Goal: Information Seeking & Learning: Learn about a topic

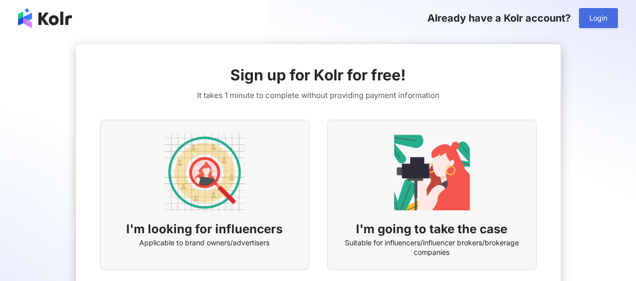
click at [599, 16] on span "Login" at bounding box center [598, 18] width 18 height 8
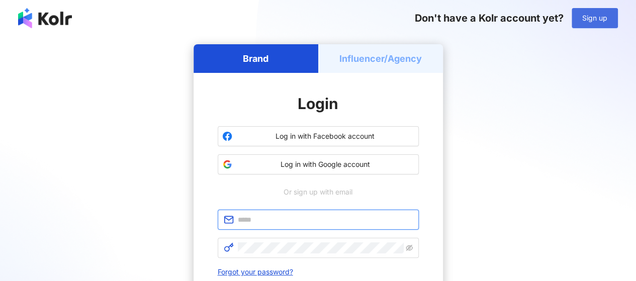
type input "**********"
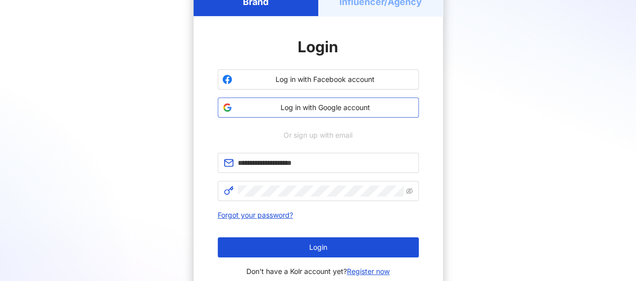
scroll to position [100, 0]
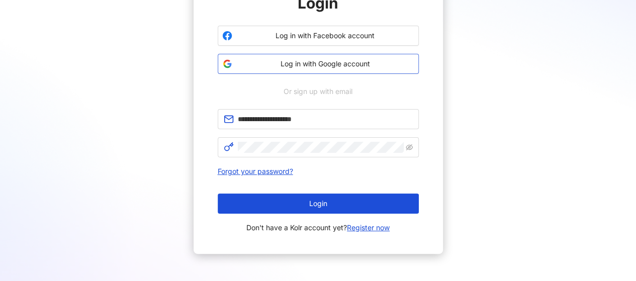
click at [329, 65] on span "Log in with Google account" at bounding box center [325, 64] width 178 height 10
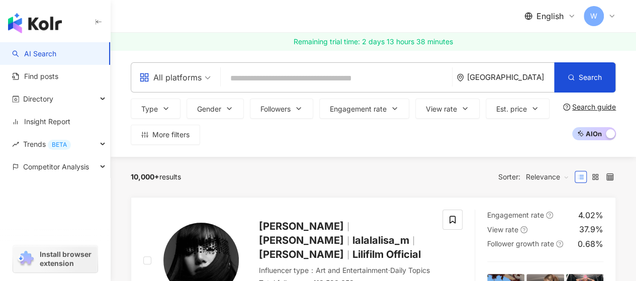
click at [123, 121] on div "All platforms Thailand Search Type Gender Followers Engagement rate View rate E…" at bounding box center [373, 103] width 525 height 82
click at [274, 79] on input "search" at bounding box center [336, 78] width 223 height 19
paste input "*********"
type input "*********"
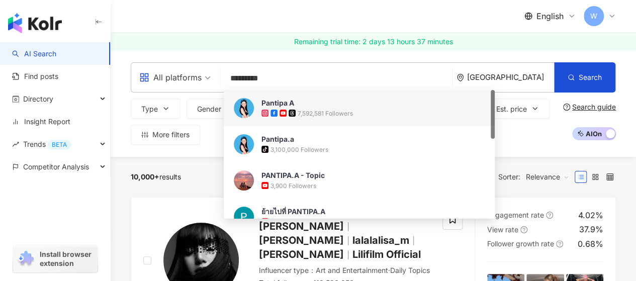
click at [249, 108] on img at bounding box center [244, 108] width 20 height 20
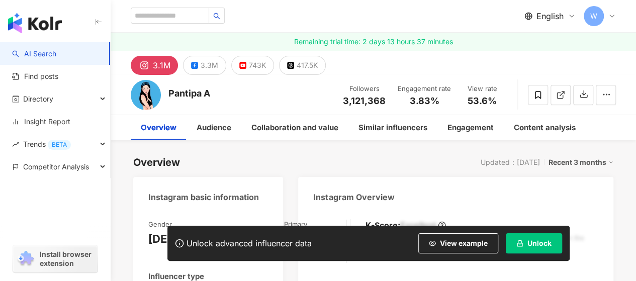
click at [529, 244] on span "Unlock" at bounding box center [539, 243] width 24 height 8
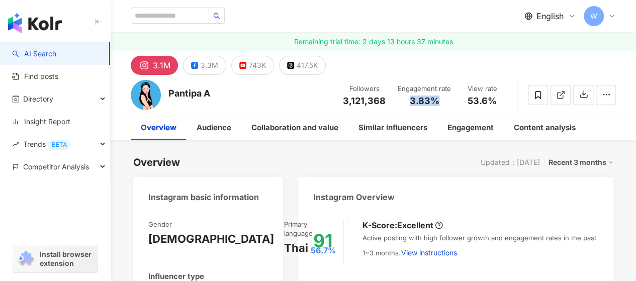
drag, startPoint x: 410, startPoint y: 100, endPoint x: 437, endPoint y: 101, distance: 27.1
click at [437, 101] on span "3.83%" at bounding box center [425, 101] width 30 height 10
copy span "3.83%"
drag, startPoint x: 469, startPoint y: 101, endPoint x: 498, endPoint y: 97, distance: 29.4
click at [498, 97] on div "53.6%" at bounding box center [482, 101] width 38 height 10
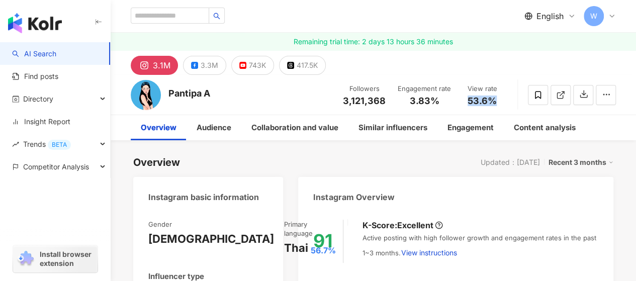
copy span "53.6%"
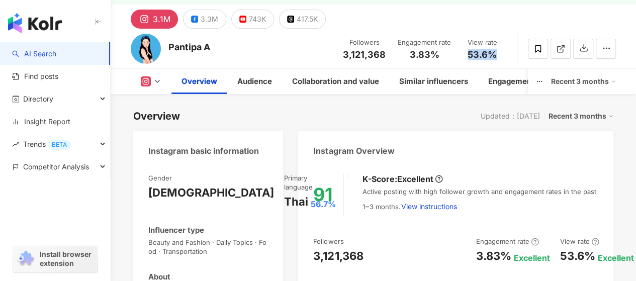
scroll to position [151, 0]
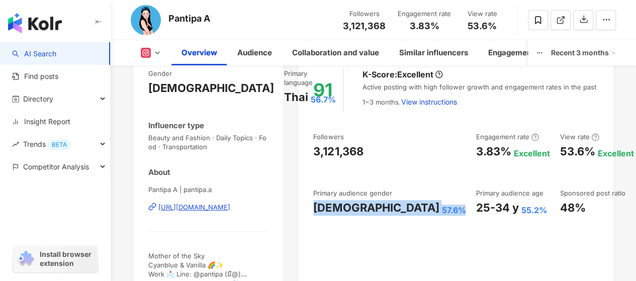
drag, startPoint x: 314, startPoint y: 217, endPoint x: 377, endPoint y: 221, distance: 63.4
click at [377, 216] on div "[DEMOGRAPHIC_DATA] 57.6%" at bounding box center [389, 208] width 152 height 16
copy div "[DEMOGRAPHIC_DATA] 57.6%"
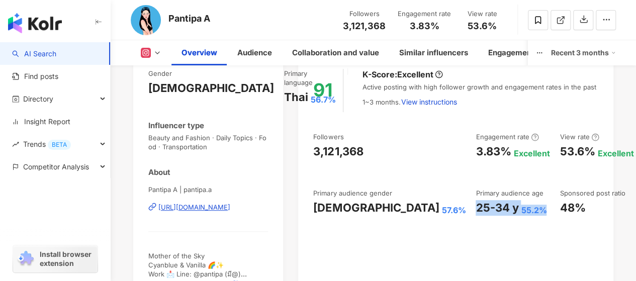
drag, startPoint x: 390, startPoint y: 205, endPoint x: 463, endPoint y: 211, distance: 73.2
click at [475, 211] on div "25-34 y 55.2%" at bounding box center [512, 208] width 74 height 16
copy div "25-34 y 55.2%"
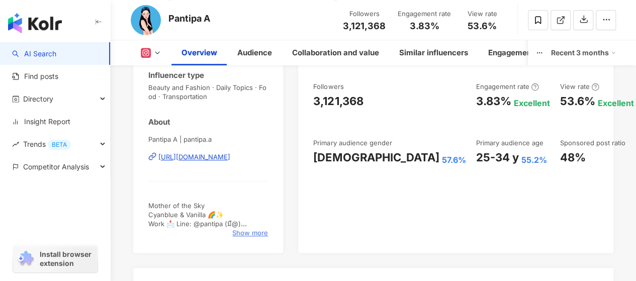
click at [262, 228] on span "Show more" at bounding box center [250, 232] width 36 height 9
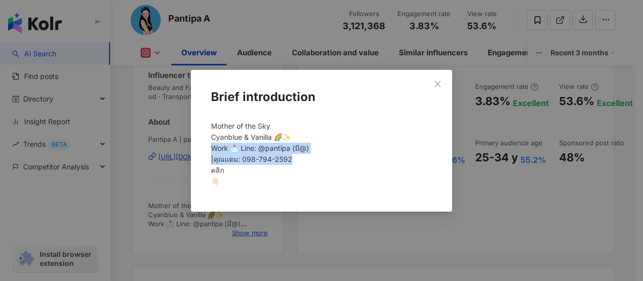
drag, startPoint x: 210, startPoint y: 148, endPoint x: 290, endPoint y: 158, distance: 81.0
click at [290, 158] on div "Mother of the Sky Cyanblue & Vanilla 🌈✨ Work 📩 Line: @pantipa (มี@) |คุณแตม: 09…" at bounding box center [321, 158] width 229 height 83
copy span "ork 📩 Line: @pantipa (มี@) |คุณแตม: 098-794-2592 ค"
click at [434, 85] on icon "close" at bounding box center [438, 84] width 8 height 8
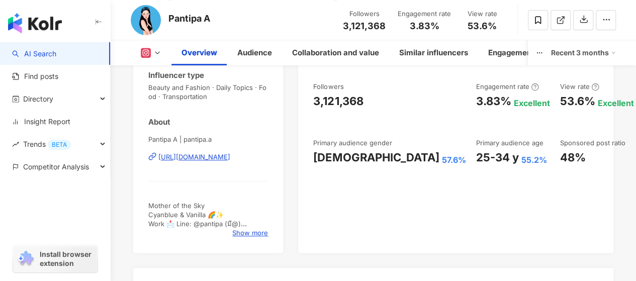
scroll to position [0, 0]
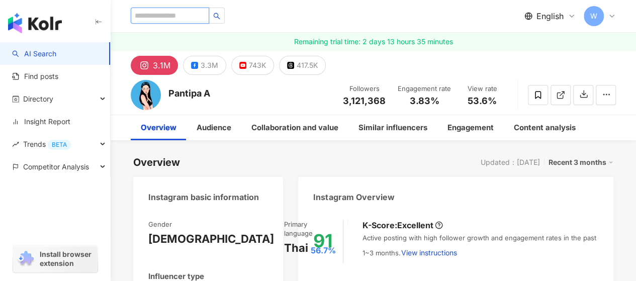
click at [192, 13] on input "search" at bounding box center [170, 16] width 78 height 16
paste input "******"
type input "******"
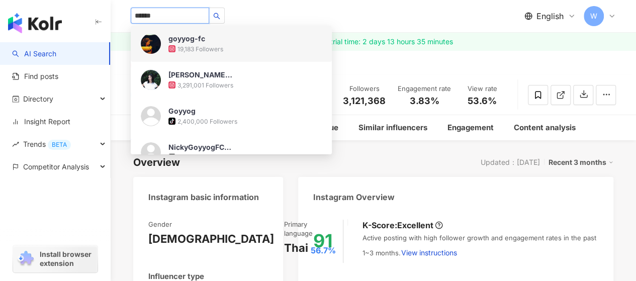
click at [158, 42] on img at bounding box center [151, 44] width 20 height 20
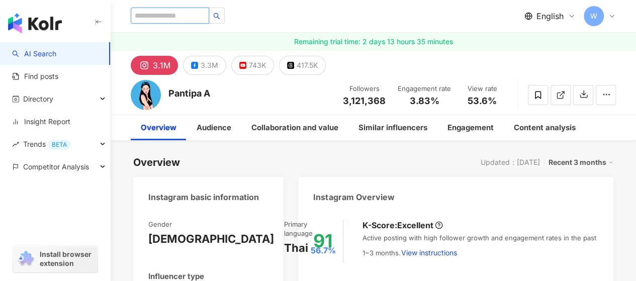
click at [200, 9] on input "search" at bounding box center [170, 16] width 78 height 16
paste input "******"
type input "******"
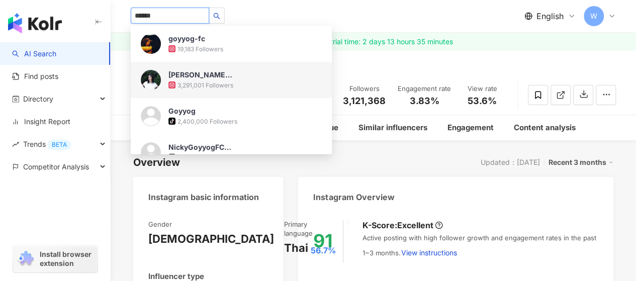
click at [149, 76] on img at bounding box center [151, 80] width 20 height 20
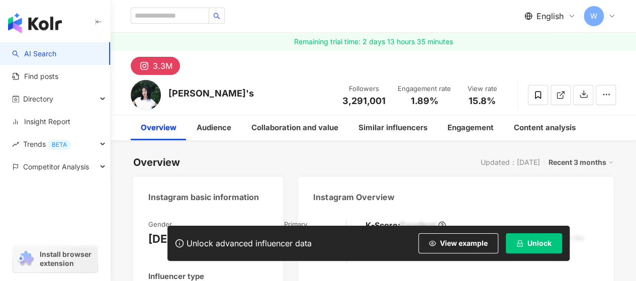
click at [543, 241] on span "Unlock" at bounding box center [539, 243] width 24 height 8
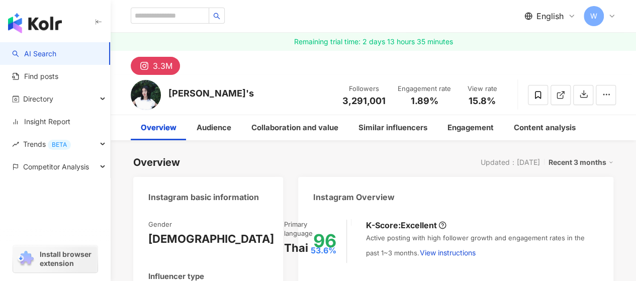
drag, startPoint x: 411, startPoint y: 100, endPoint x: 324, endPoint y: 280, distance: 200.2
click at [438, 100] on span "1.89%" at bounding box center [425, 101] width 28 height 10
drag, startPoint x: 470, startPoint y: 100, endPoint x: 494, endPoint y: 105, distance: 24.6
click at [494, 105] on span "15.8%" at bounding box center [481, 101] width 27 height 10
copy span "15.8%"
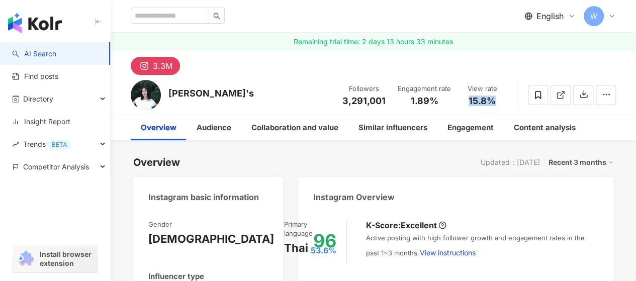
copy span "15.8%"
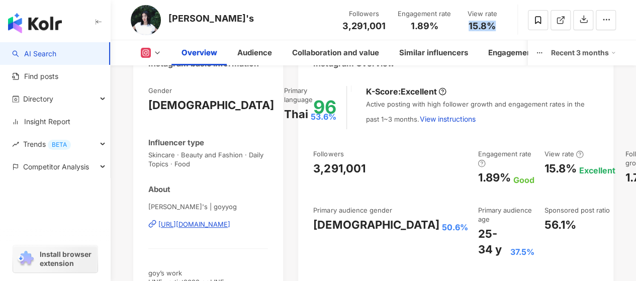
scroll to position [151, 0]
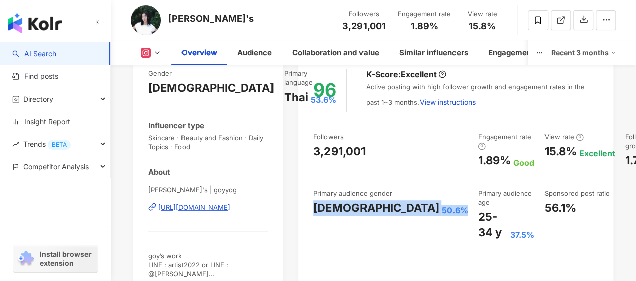
drag, startPoint x: 314, startPoint y: 219, endPoint x: 367, endPoint y: 220, distance: 53.3
click at [367, 216] on div "Male 50.6%" at bounding box center [390, 208] width 154 height 16
copy div "Male 50.6%"
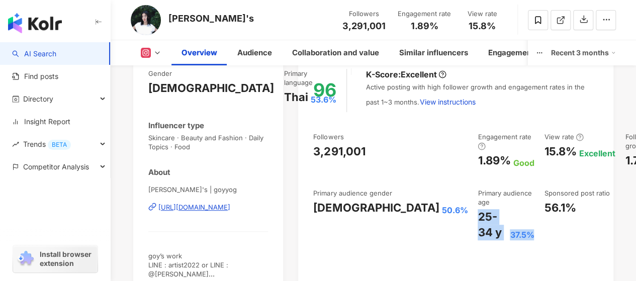
drag, startPoint x: 386, startPoint y: 218, endPoint x: 444, endPoint y: 231, distance: 59.2
click at [477, 231] on div "25-34 y 37.5%" at bounding box center [505, 224] width 56 height 31
copy div "25-34 y 37.5%"
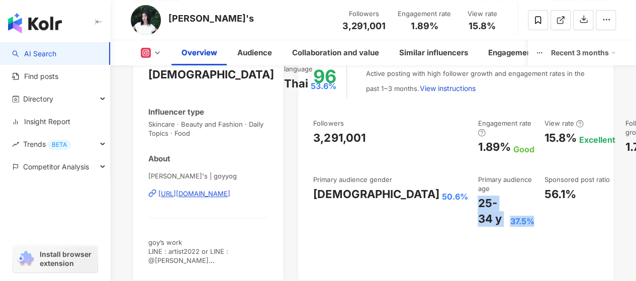
scroll to position [201, 0]
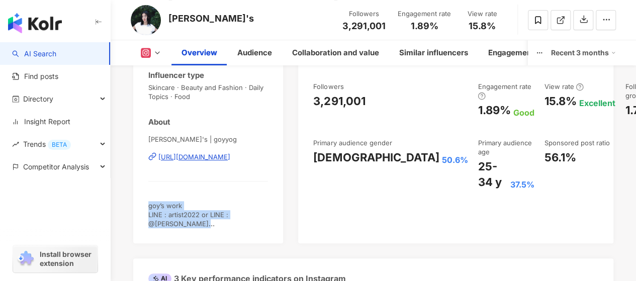
drag, startPoint x: 148, startPoint y: 196, endPoint x: 222, endPoint y: 212, distance: 75.5
click at [222, 212] on div "goy’s work LINE : artist2022 or LINE : @kamkaew @goynattydreamofficial" at bounding box center [208, 215] width 120 height 28
copy span "goy’s work LINE : artist2022 or LINE : @kamkaew @goynattydreamofficial"
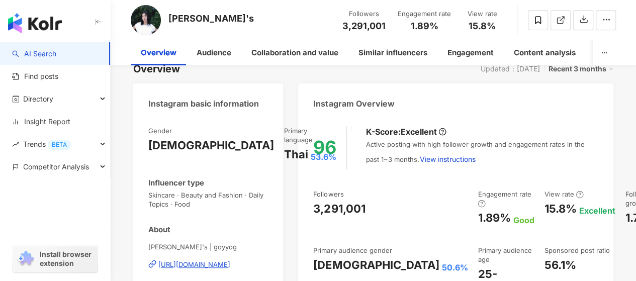
scroll to position [0, 0]
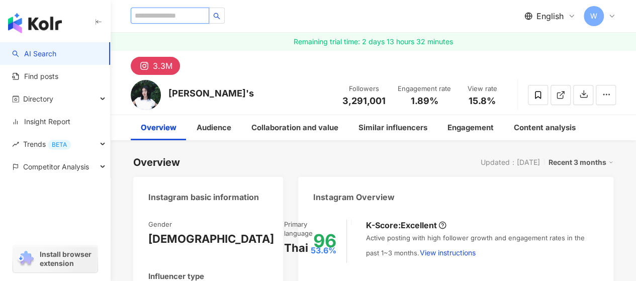
click at [196, 11] on input "search" at bounding box center [170, 16] width 78 height 16
paste input "********"
type input "********"
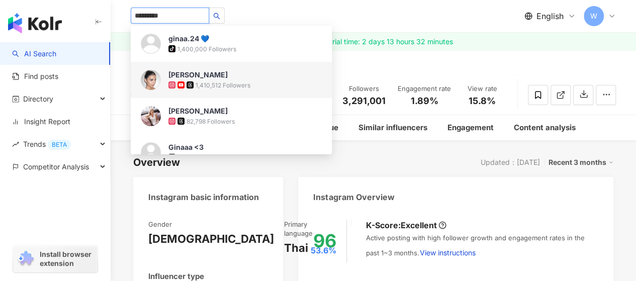
click at [150, 83] on img at bounding box center [151, 80] width 20 height 20
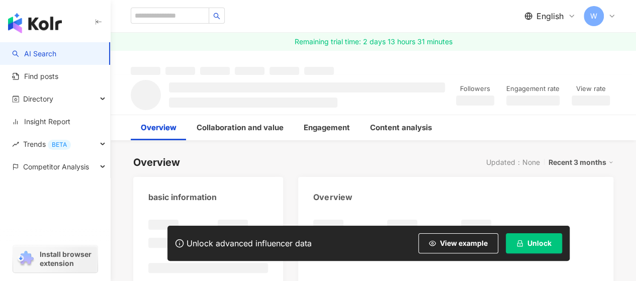
click at [533, 243] on span "Unlock" at bounding box center [539, 243] width 24 height 8
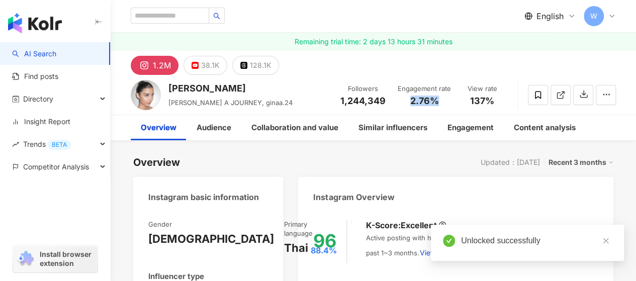
drag, startPoint x: 411, startPoint y: 103, endPoint x: 438, endPoint y: 103, distance: 26.6
click at [438, 103] on span "2.76%" at bounding box center [424, 101] width 29 height 10
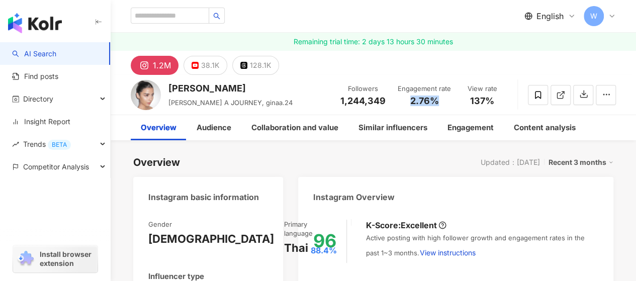
click at [493, 99] on span "137%" at bounding box center [482, 101] width 24 height 10
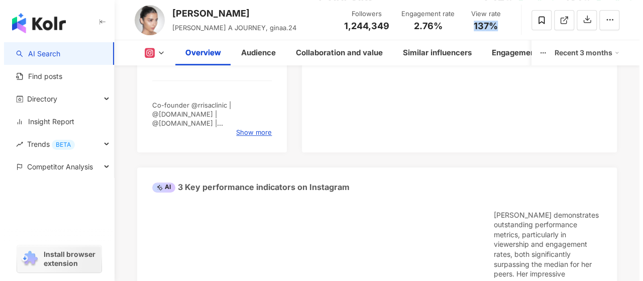
scroll to position [201, 0]
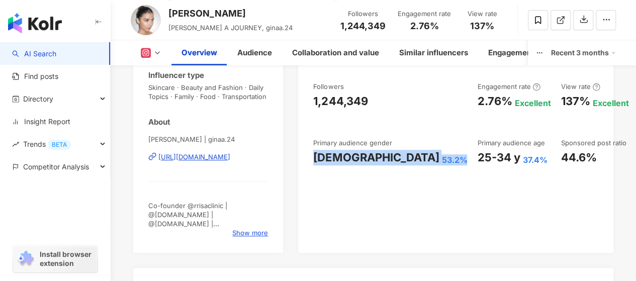
drag, startPoint x: 313, startPoint y: 164, endPoint x: 377, endPoint y: 167, distance: 63.9
click at [377, 165] on div "Female 53.2%" at bounding box center [390, 158] width 154 height 16
copy div "Female 53.2%"
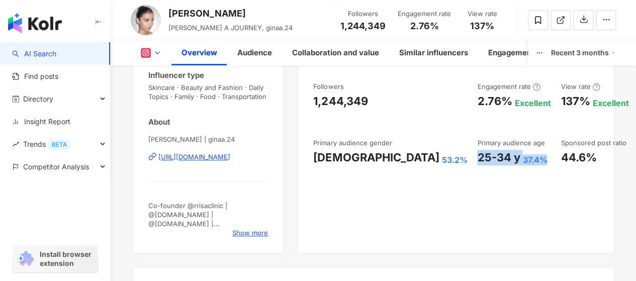
drag, startPoint x: 391, startPoint y: 160, endPoint x: 460, endPoint y: 158, distance: 69.4
click at [477, 158] on div "25-34 y 37.4%" at bounding box center [513, 158] width 73 height 16
copy div "25-34 y 37.4%"
click at [254, 228] on span "Show more" at bounding box center [250, 232] width 36 height 9
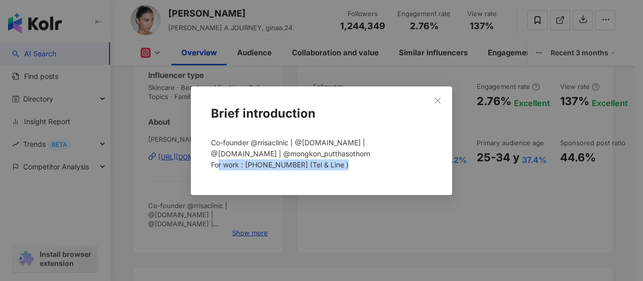
drag, startPoint x: 212, startPoint y: 166, endPoint x: 338, endPoint y: 165, distance: 125.6
click at [338, 165] on div "Co-founder @rrisaclinic | @viraran.studio | @rentof.viraran | @mongkon_putthaso…" at bounding box center [321, 158] width 229 height 50
copy span "For work : 093-615-9642 (Tel & Line )"
click at [437, 104] on icon "close" at bounding box center [438, 100] width 8 height 8
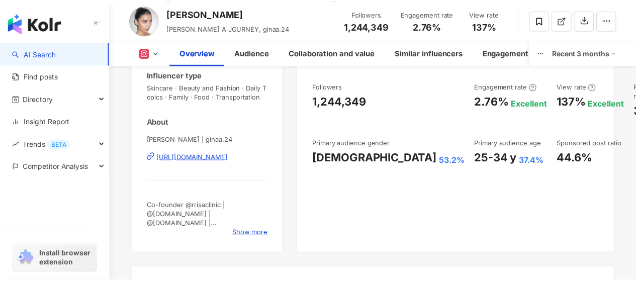
scroll to position [0, 0]
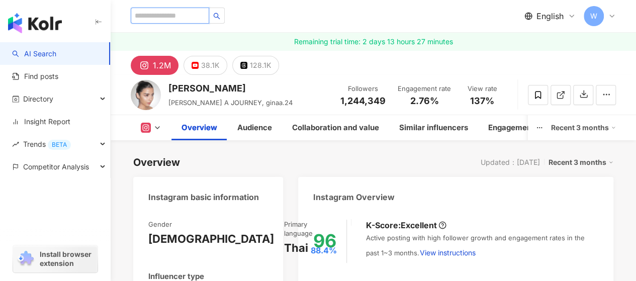
click at [199, 16] on input "search" at bounding box center [170, 16] width 78 height 16
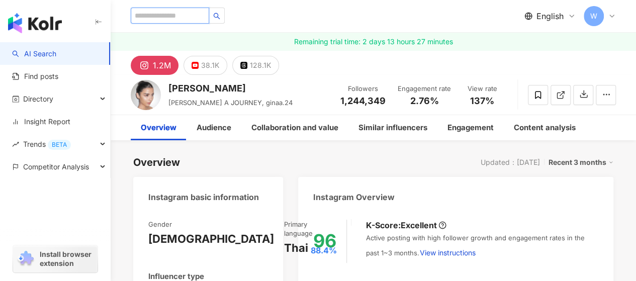
paste input "*********"
type input "*********"
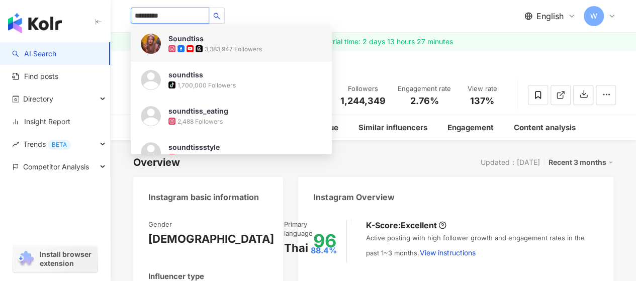
click at [153, 36] on img at bounding box center [151, 44] width 20 height 20
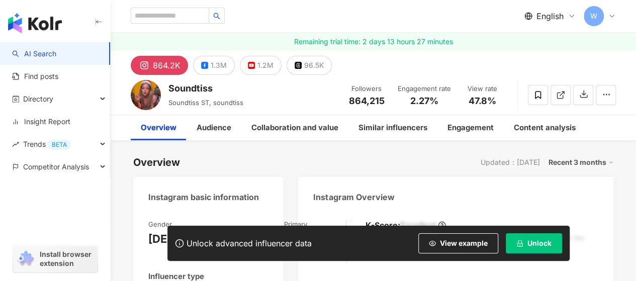
click at [533, 240] on span "Unlock" at bounding box center [539, 243] width 24 height 8
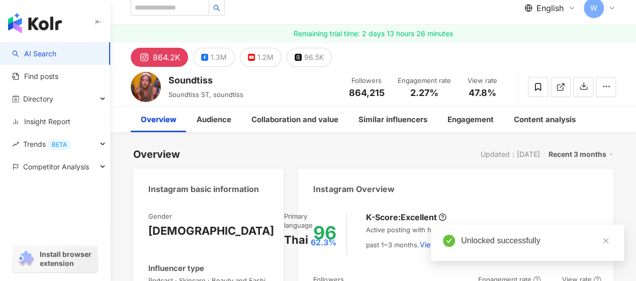
scroll to position [151, 0]
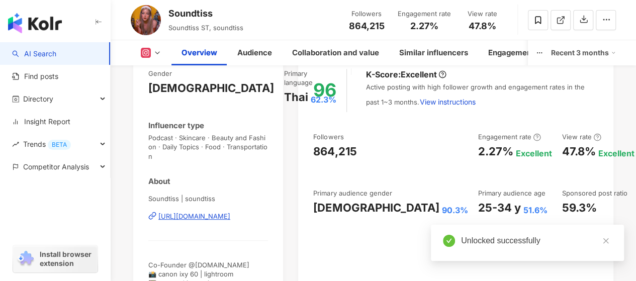
click at [604, 240] on icon "close" at bounding box center [605, 241] width 6 height 6
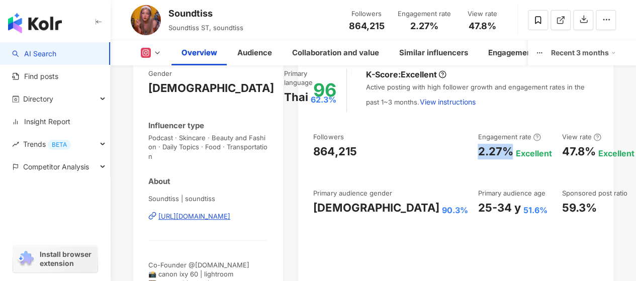
drag, startPoint x: 392, startPoint y: 149, endPoint x: 424, endPoint y: 152, distance: 32.3
click at [477, 152] on div "2.27%" at bounding box center [494, 152] width 35 height 16
copy div "2.27%"
drag, startPoint x: 477, startPoint y: 148, endPoint x: 506, endPoint y: 154, distance: 29.7
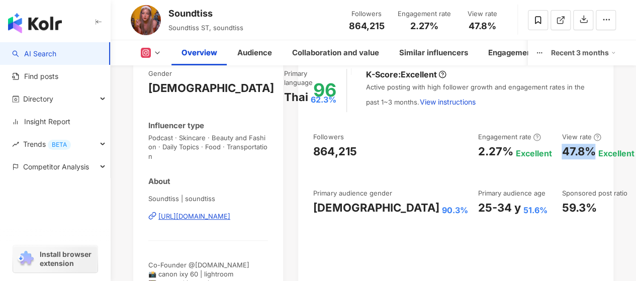
click at [561, 154] on div "47.8%" at bounding box center [578, 152] width 34 height 16
copy div "47.8%"
drag, startPoint x: 314, startPoint y: 216, endPoint x: 379, endPoint y: 217, distance: 65.3
click at [379, 216] on div "Female 90.3%" at bounding box center [390, 208] width 154 height 16
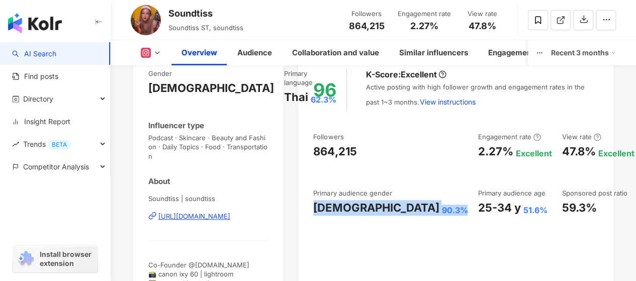
copy div "Female 90.3%"
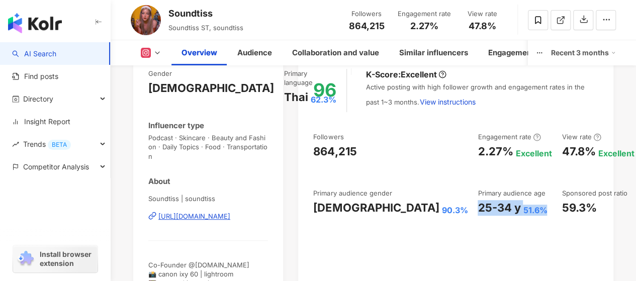
drag, startPoint x: 393, startPoint y: 208, endPoint x: 457, endPoint y: 206, distance: 63.8
click at [477, 206] on div "25-34 y 51.6%" at bounding box center [514, 208] width 74 height 16
copy div "25-34 y 51.6%"
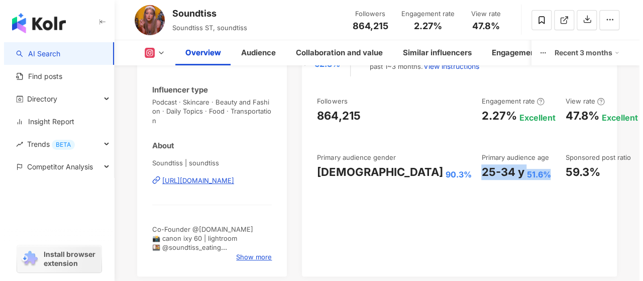
scroll to position [201, 0]
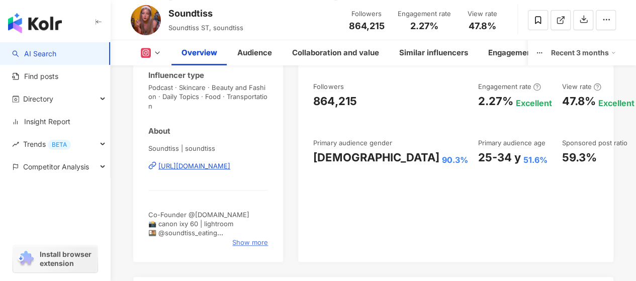
click at [247, 238] on span "Show more" at bounding box center [250, 242] width 36 height 9
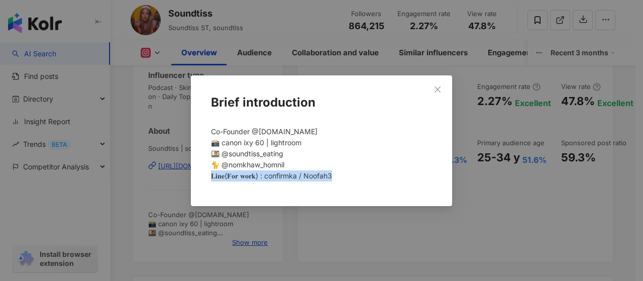
drag, startPoint x: 336, startPoint y: 173, endPoint x: 209, endPoint y: 175, distance: 126.6
click at [209, 175] on div "Co-Founder @holidate.cafe 📸 canon ixy 60 | lightroom 🍱 @soundtiss_eating 🐈 @nom…" at bounding box center [321, 158] width 229 height 72
copy span "𝐞(𝐅𝐨𝐫 𝐰𝐨𝐫𝐤) : confirmka / Noofah3"
click at [217, 42] on div "Brief introduction Co-Founder @holidate.cafe 📸 canon ixy 60 | lightroom 🍱 @soun…" at bounding box center [321, 140] width 643 height 281
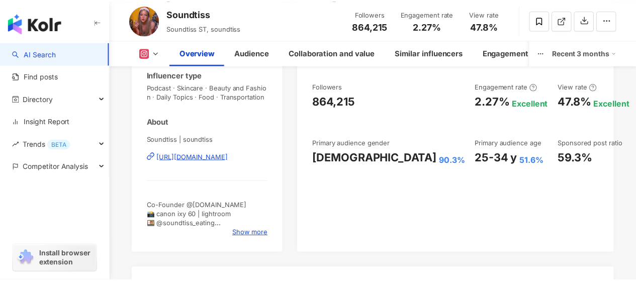
scroll to position [0, 0]
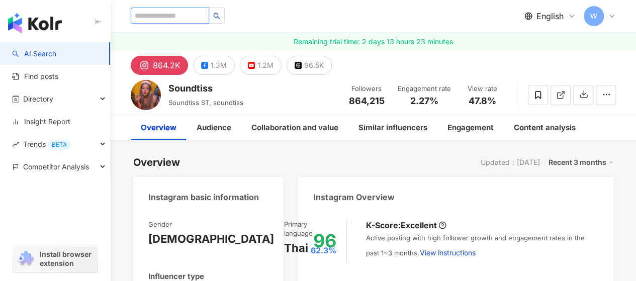
click at [175, 17] on input "search" at bounding box center [170, 16] width 78 height 16
paste input "*****"
type input "*****"
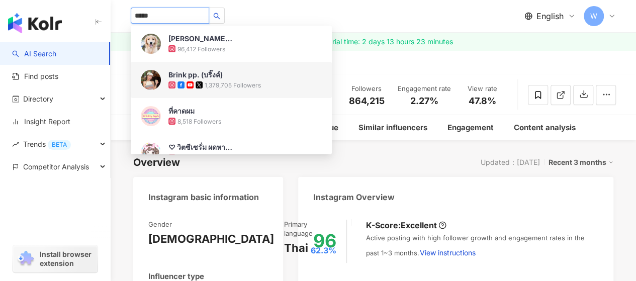
click at [145, 80] on img at bounding box center [151, 80] width 20 height 20
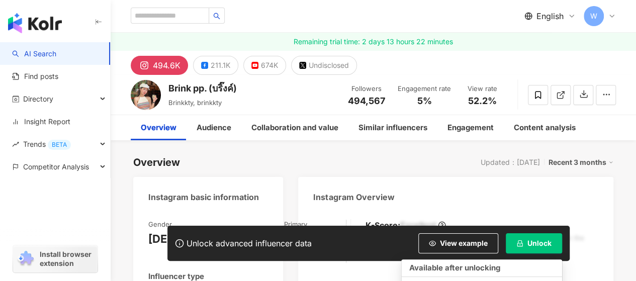
click at [542, 247] on span "Unlock" at bounding box center [539, 243] width 24 height 8
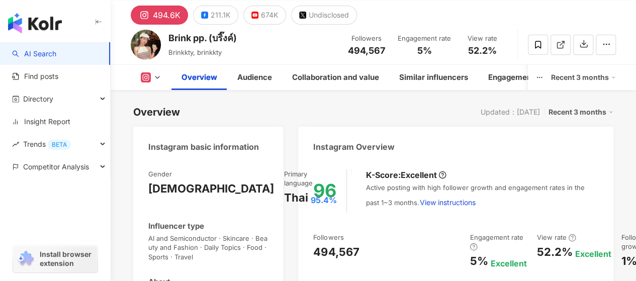
scroll to position [151, 0]
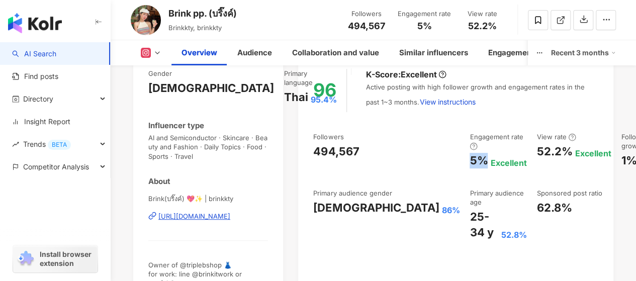
drag, startPoint x: 385, startPoint y: 160, endPoint x: 399, endPoint y: 163, distance: 14.4
click at [469, 163] on div "5%" at bounding box center [478, 161] width 18 height 16
copy div "5%"
drag, startPoint x: 169, startPoint y: 12, endPoint x: 208, endPoint y: 12, distance: 38.7
click at [208, 12] on div "Brink pp. (บริ๊งค์)" at bounding box center [202, 13] width 68 height 13
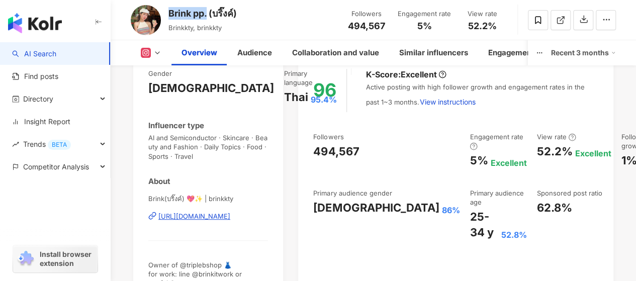
copy div "Brink pp."
drag, startPoint x: 456, startPoint y: 149, endPoint x: 487, endPoint y: 149, distance: 31.2
click at [536, 149] on div "52.2%" at bounding box center [554, 152] width 36 height 16
copy div "52.2%"
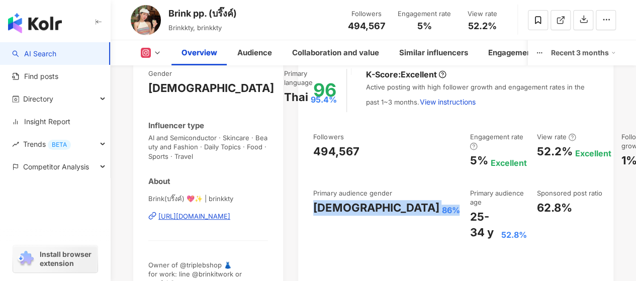
drag, startPoint x: 314, startPoint y: 218, endPoint x: 372, endPoint y: 217, distance: 58.3
click at [372, 216] on div "Female 86%" at bounding box center [386, 208] width 146 height 16
copy div "Female 86%"
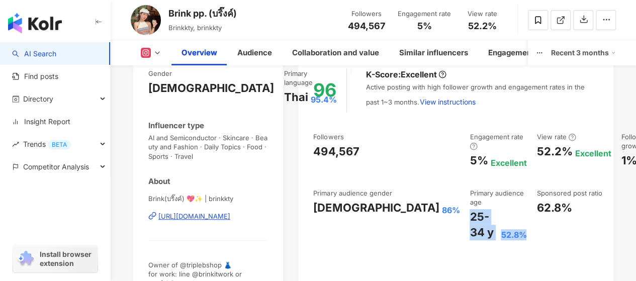
drag, startPoint x: 383, startPoint y: 215, endPoint x: 442, endPoint y: 234, distance: 61.8
click at [442, 234] on div "Followers 494,567 Engagement rate 5% Excellent View rate 52.2% Excellent Follow…" at bounding box center [455, 186] width 285 height 108
copy div "25-34 y 52.8%"
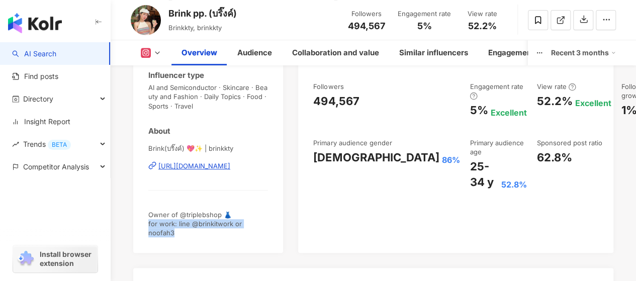
drag, startPoint x: 148, startPoint y: 213, endPoint x: 266, endPoint y: 212, distance: 118.6
click at [242, 212] on span "Owner of @triplebshop 👗 for work: line @brinkitwork or noofah3" at bounding box center [194, 224] width 93 height 26
copy span "or work: line @brinkitwork or noofah3"
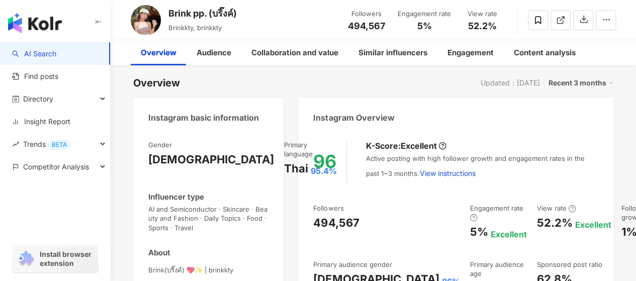
scroll to position [0, 0]
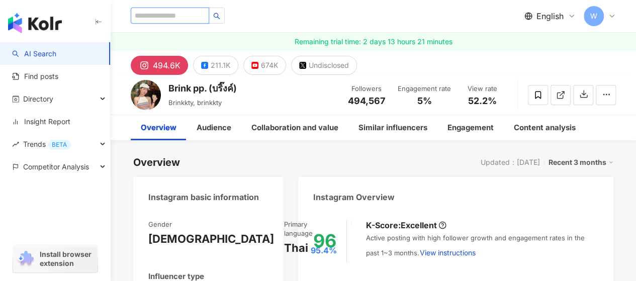
click at [205, 8] on input "search" at bounding box center [170, 16] width 78 height 16
paste input "********"
type input "********"
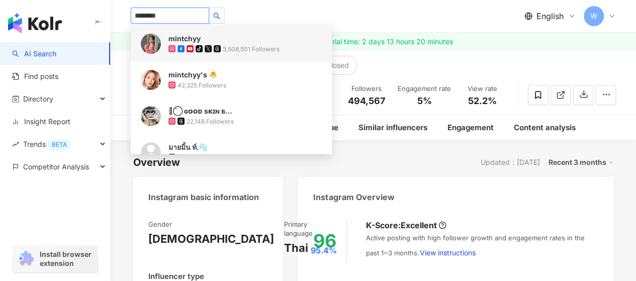
click at [147, 44] on img at bounding box center [151, 44] width 20 height 20
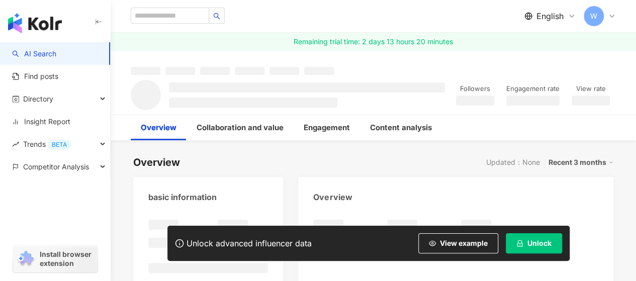
click at [542, 240] on span "Unlock" at bounding box center [539, 243] width 24 height 8
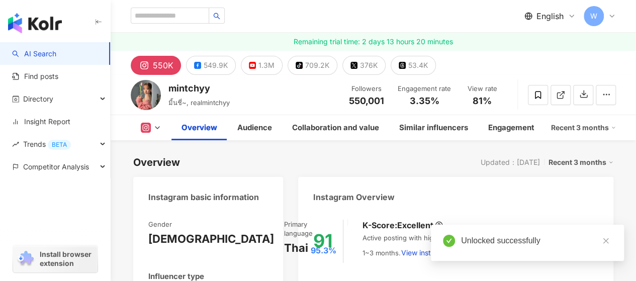
click at [438, 99] on span "3.35%" at bounding box center [425, 101] width 30 height 10
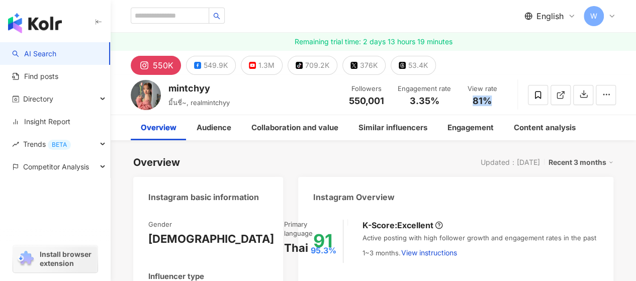
drag, startPoint x: 474, startPoint y: 99, endPoint x: 490, endPoint y: 101, distance: 16.2
click at [490, 101] on span "81%" at bounding box center [481, 101] width 19 height 10
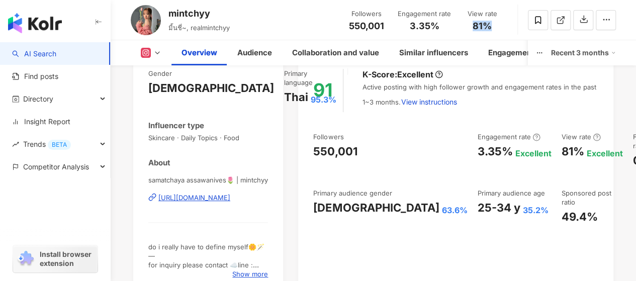
scroll to position [201, 0]
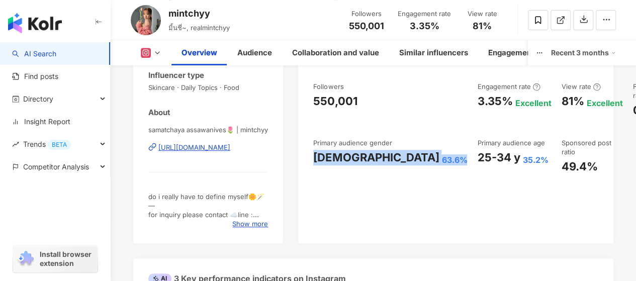
drag, startPoint x: 313, startPoint y: 167, endPoint x: 378, endPoint y: 174, distance: 65.3
click at [378, 174] on div "91 K-Score : Excellent Active posting with high follower growth and engagement …" at bounding box center [455, 126] width 315 height 235
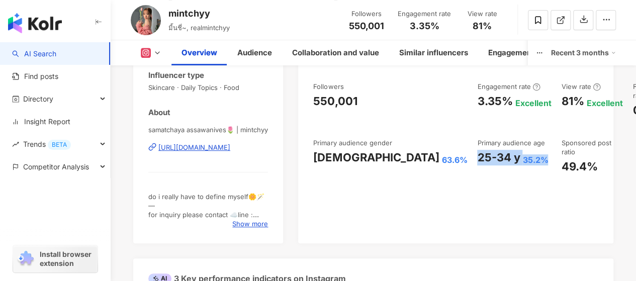
drag, startPoint x: 393, startPoint y: 157, endPoint x: 458, endPoint y: 154, distance: 65.4
click at [477, 154] on div "25-34 y 35.2%" at bounding box center [514, 158] width 74 height 16
copy div "25-34 y 35.2%"
click at [238, 219] on span "Show more" at bounding box center [250, 223] width 36 height 9
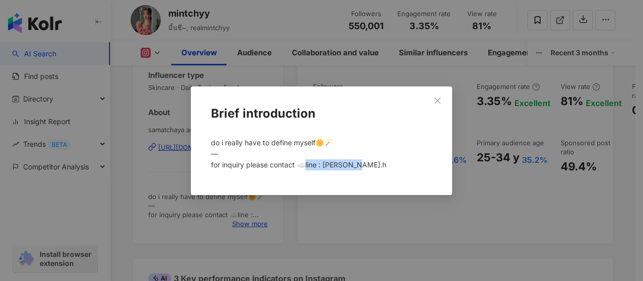
drag, startPoint x: 357, startPoint y: 165, endPoint x: 303, endPoint y: 168, distance: 54.4
click at [303, 168] on span "do i really have to define myself🌼🪄 — for inquiry please contact ☁️line : [PERS…" at bounding box center [298, 153] width 175 height 31
drag, startPoint x: 270, startPoint y: 166, endPoint x: 366, endPoint y: 165, distance: 95.5
click at [366, 165] on div "do i really have to define myself🌼🪄 — for inquiry please contact ☁️line : [PERS…" at bounding box center [321, 158] width 229 height 50
copy span "ntact ☁️line : vasawat.h"
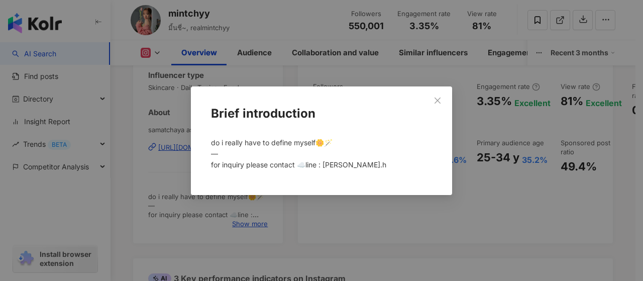
click at [355, 216] on div "Brief introduction do i really have to define myself🌼🪄 — for inquiry please con…" at bounding box center [321, 140] width 643 height 281
